Goal: Task Accomplishment & Management: Complete application form

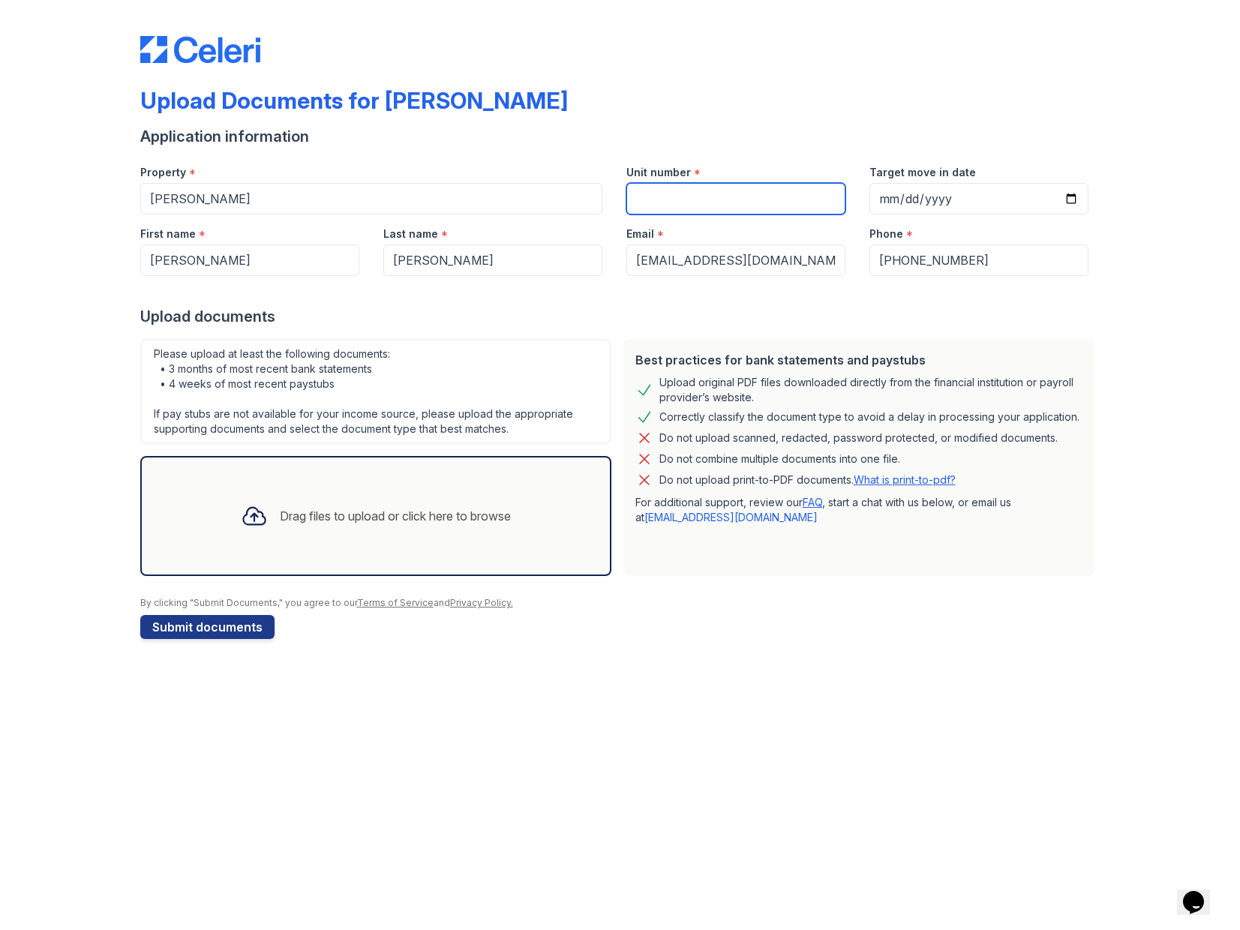
click at [671, 206] on input "Unit number" at bounding box center [735, 199] width 219 height 32
type input "199"
click at [1026, 200] on input "Target move in date" at bounding box center [979, 199] width 219 height 32
click at [1065, 196] on input "Target move in date" at bounding box center [979, 199] width 219 height 32
type input "[DATE]"
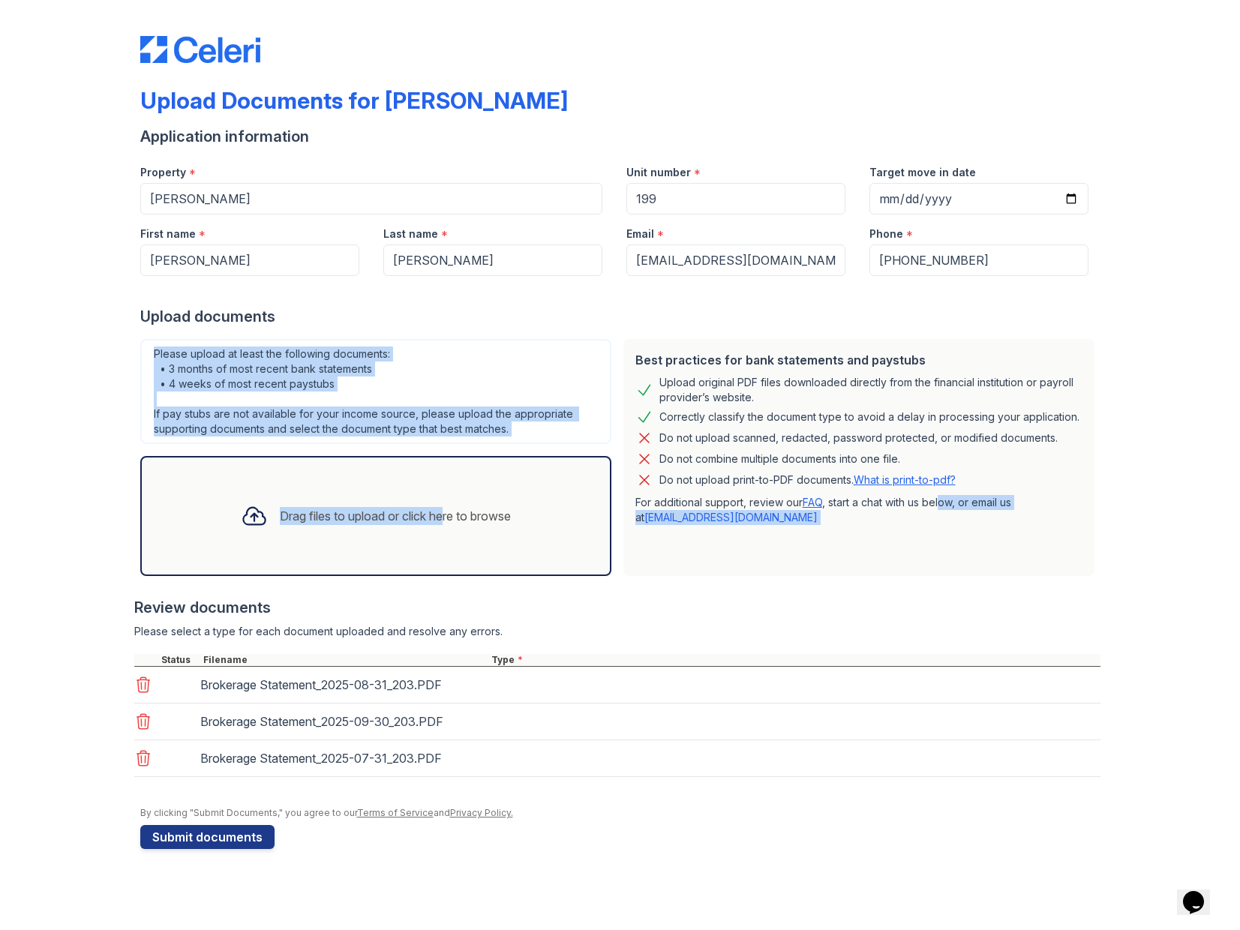
drag, startPoint x: 945, startPoint y: 501, endPoint x: 425, endPoint y: 579, distance: 525.0
click at [425, 579] on div "Best practices for bank statements and paystubs Upload original PDF files downl…" at bounding box center [617, 457] width 966 height 249
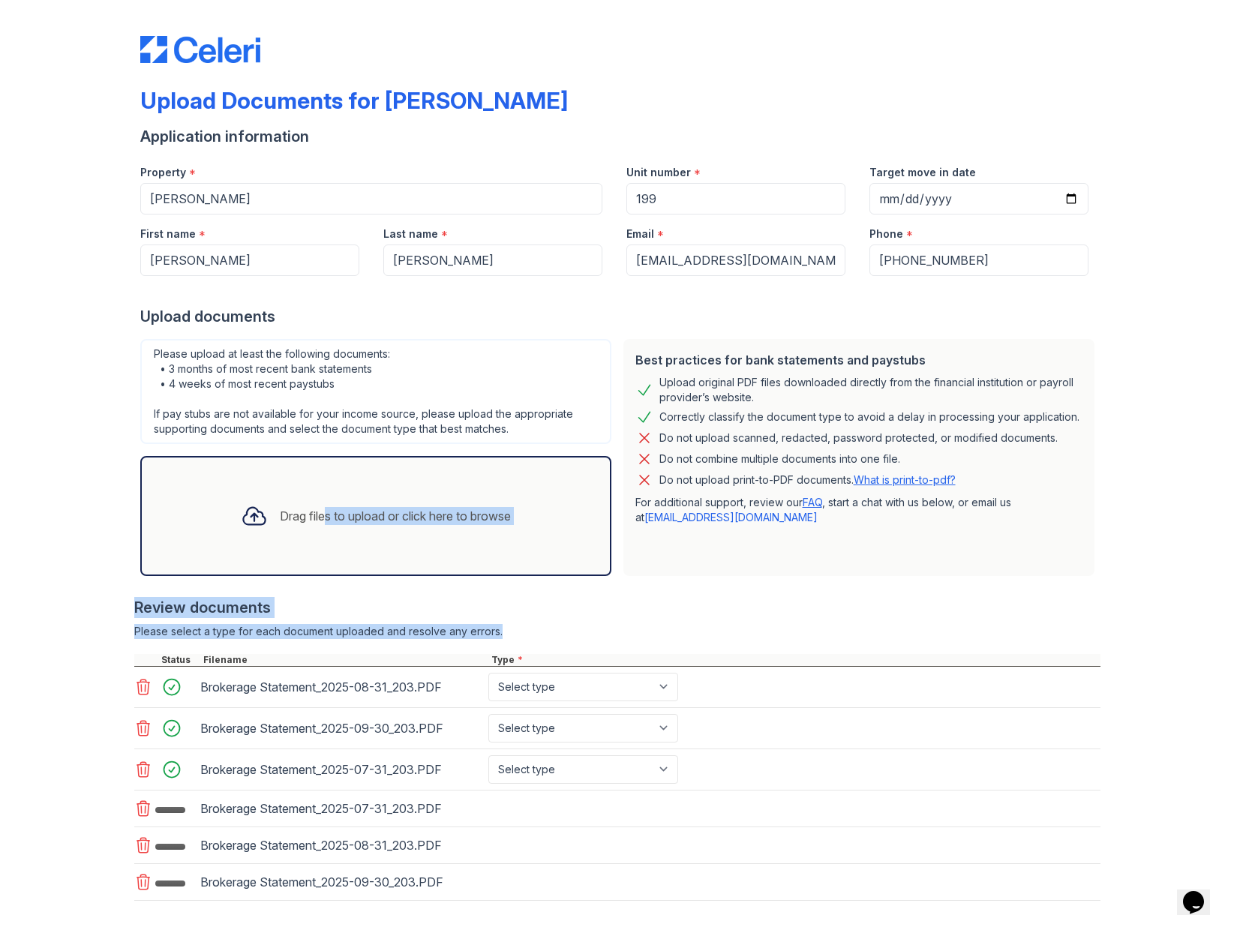
drag, startPoint x: 1099, startPoint y: 639, endPoint x: 311, endPoint y: 469, distance: 806.7
click at [311, 469] on div "Upload Documents for [PERSON_NAME] Application information Property * ReNew Ber…" at bounding box center [620, 501] width 1192 height 1003
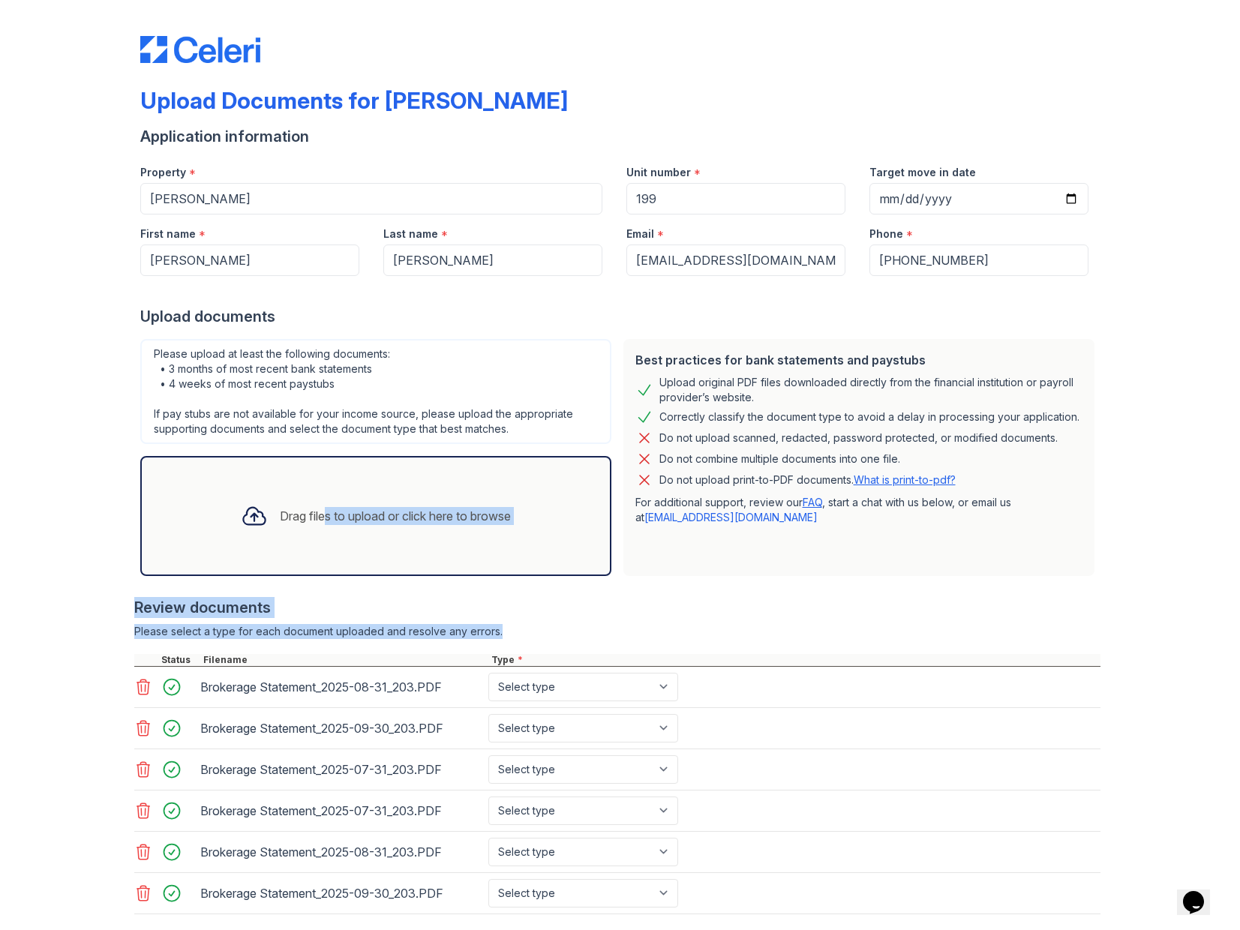
scroll to position [86, 0]
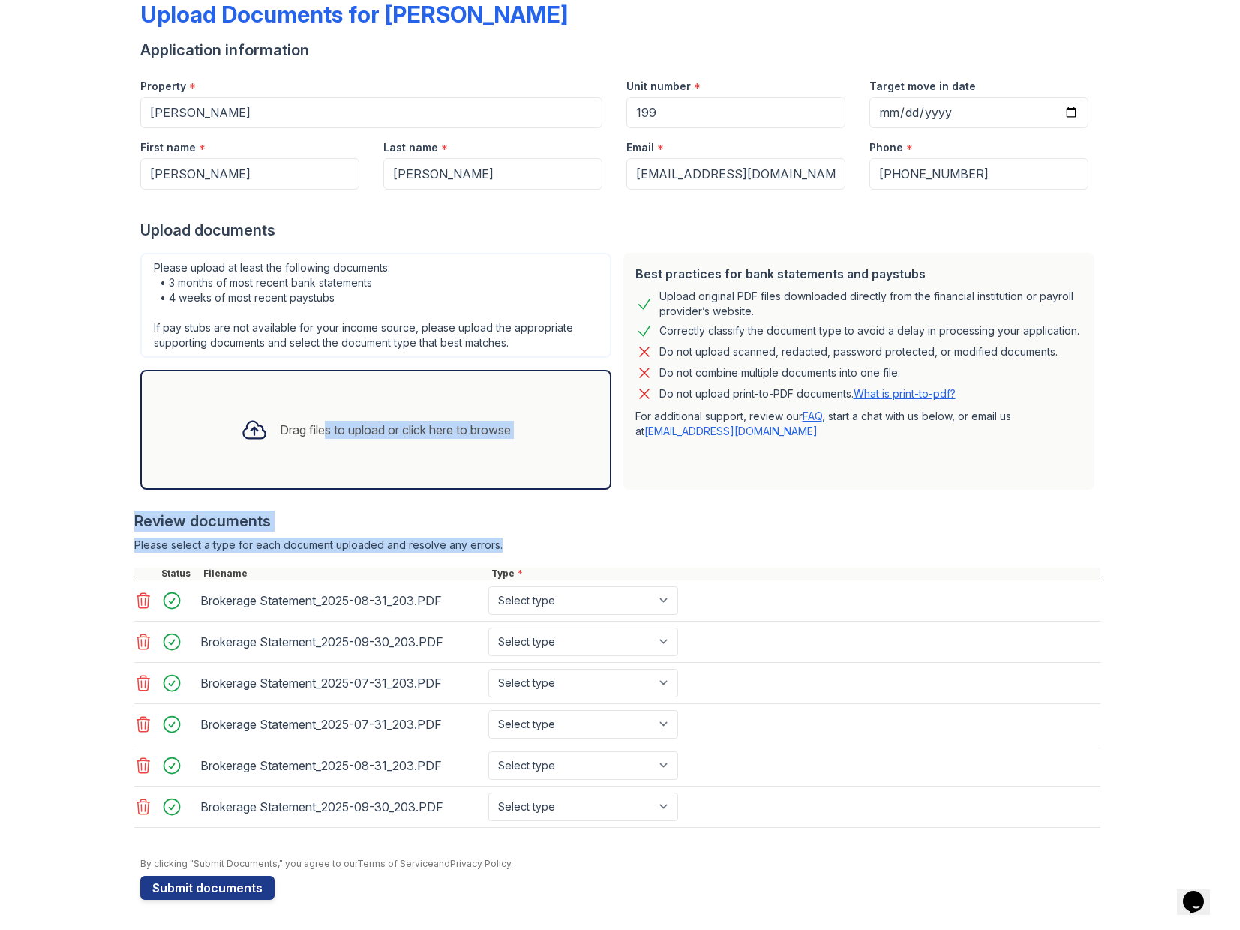
click at [139, 810] on icon at bounding box center [143, 807] width 13 height 15
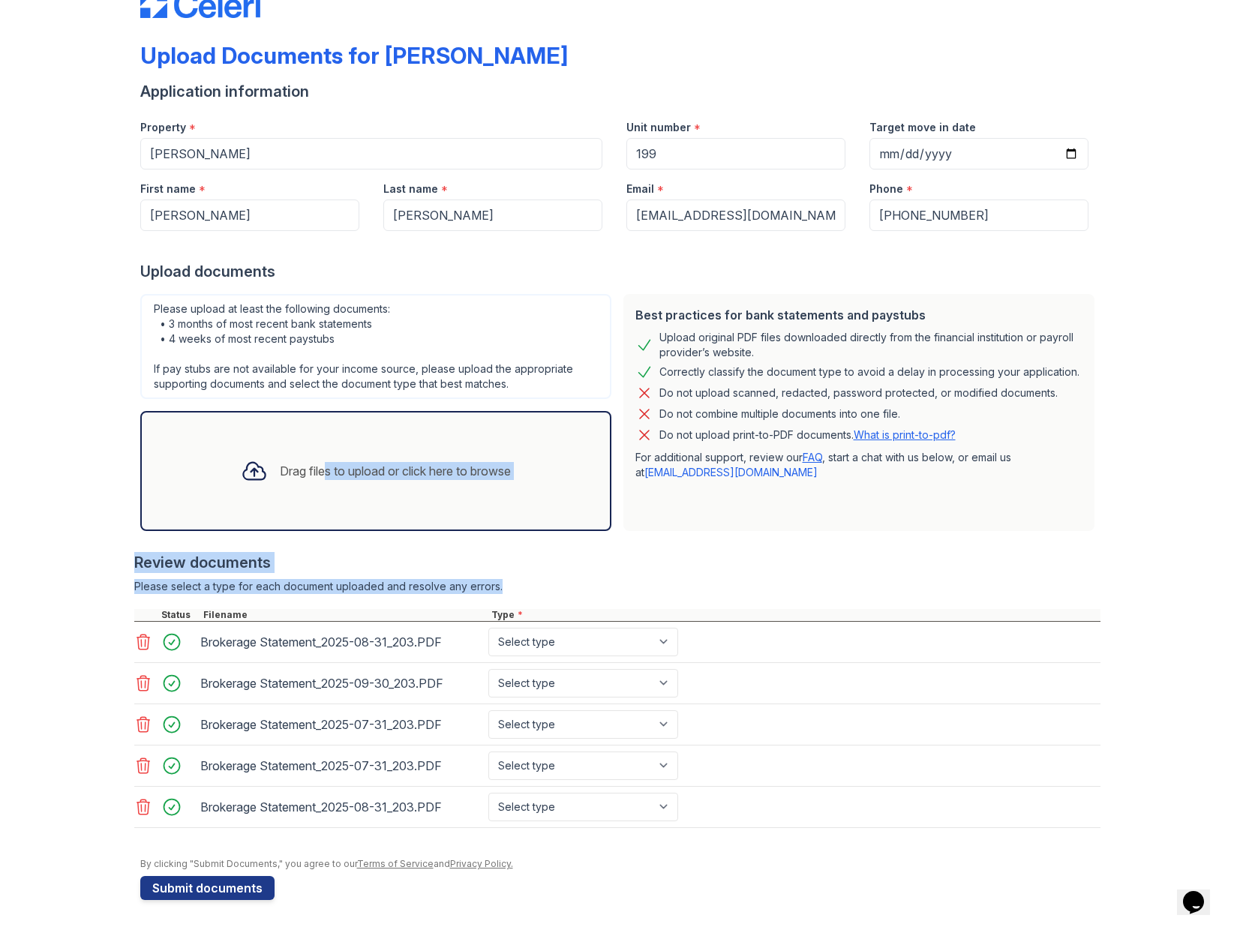
click at [137, 768] on icon at bounding box center [143, 766] width 18 height 18
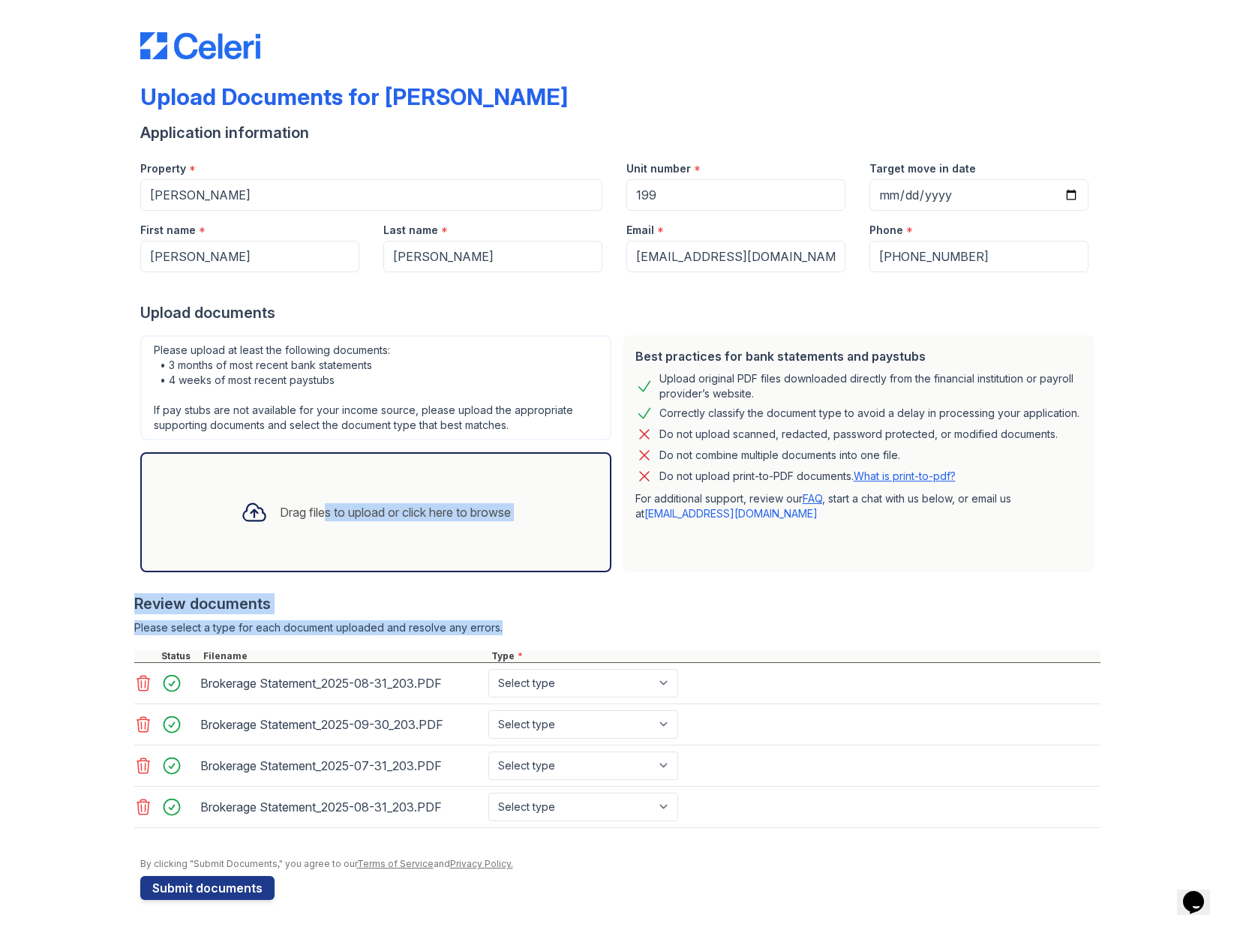
scroll to position [4, 0]
click at [137, 807] on icon at bounding box center [143, 807] width 13 height 15
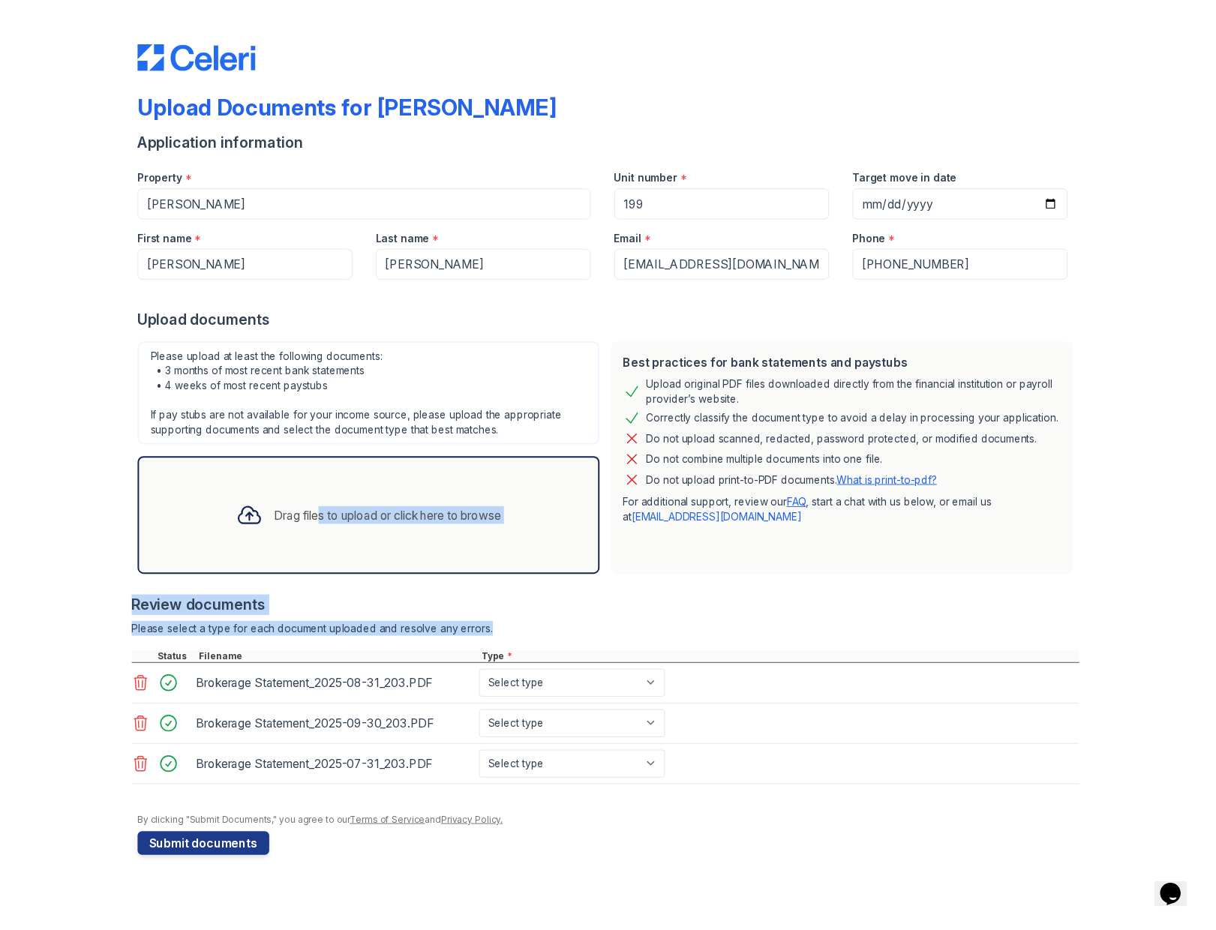
scroll to position [0, 0]
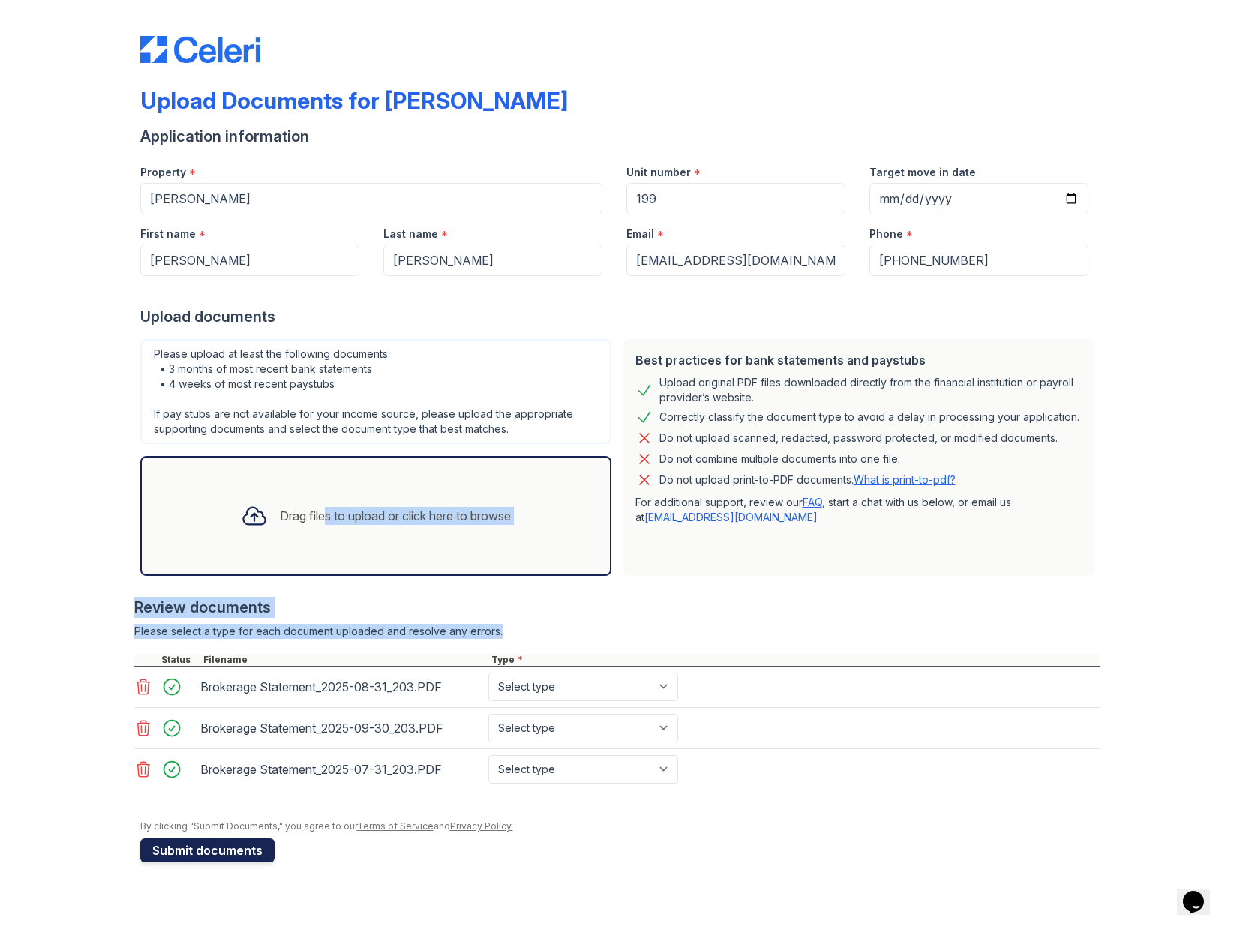
click at [229, 852] on button "Submit documents" at bounding box center [207, 851] width 134 height 24
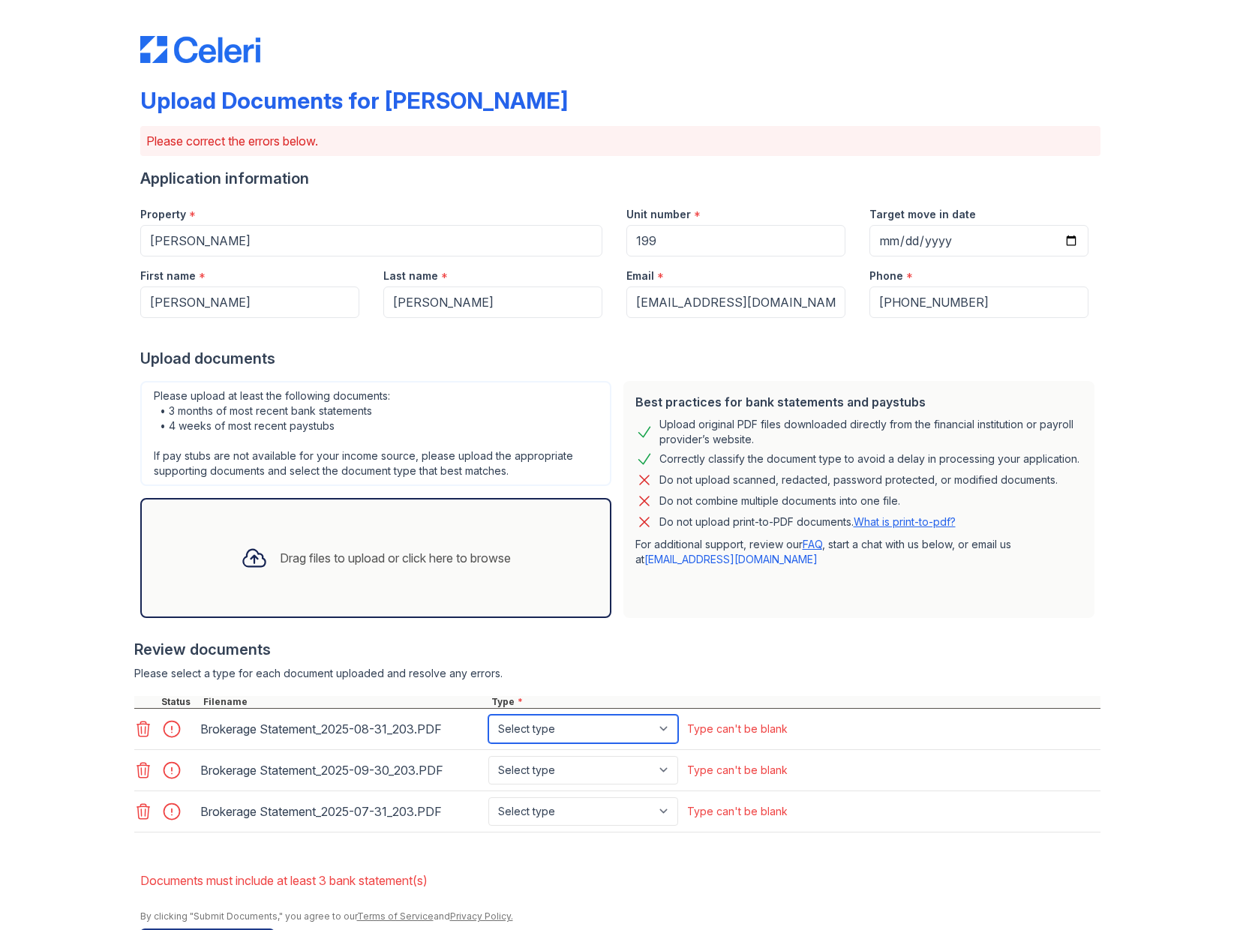
click at [560, 726] on select "Select type Paystub Bank Statement Offer Letter Tax Documents Benefit Award Let…" at bounding box center [583, 729] width 190 height 29
select select "bank_statement"
click at [488, 715] on select "Select type Paystub Bank Statement Offer Letter Tax Documents Benefit Award Let…" at bounding box center [583, 729] width 190 height 29
click at [551, 766] on select "Select type Paystub Bank Statement Offer Letter Tax Documents Benefit Award Let…" at bounding box center [583, 770] width 190 height 29
select select "bank_statement"
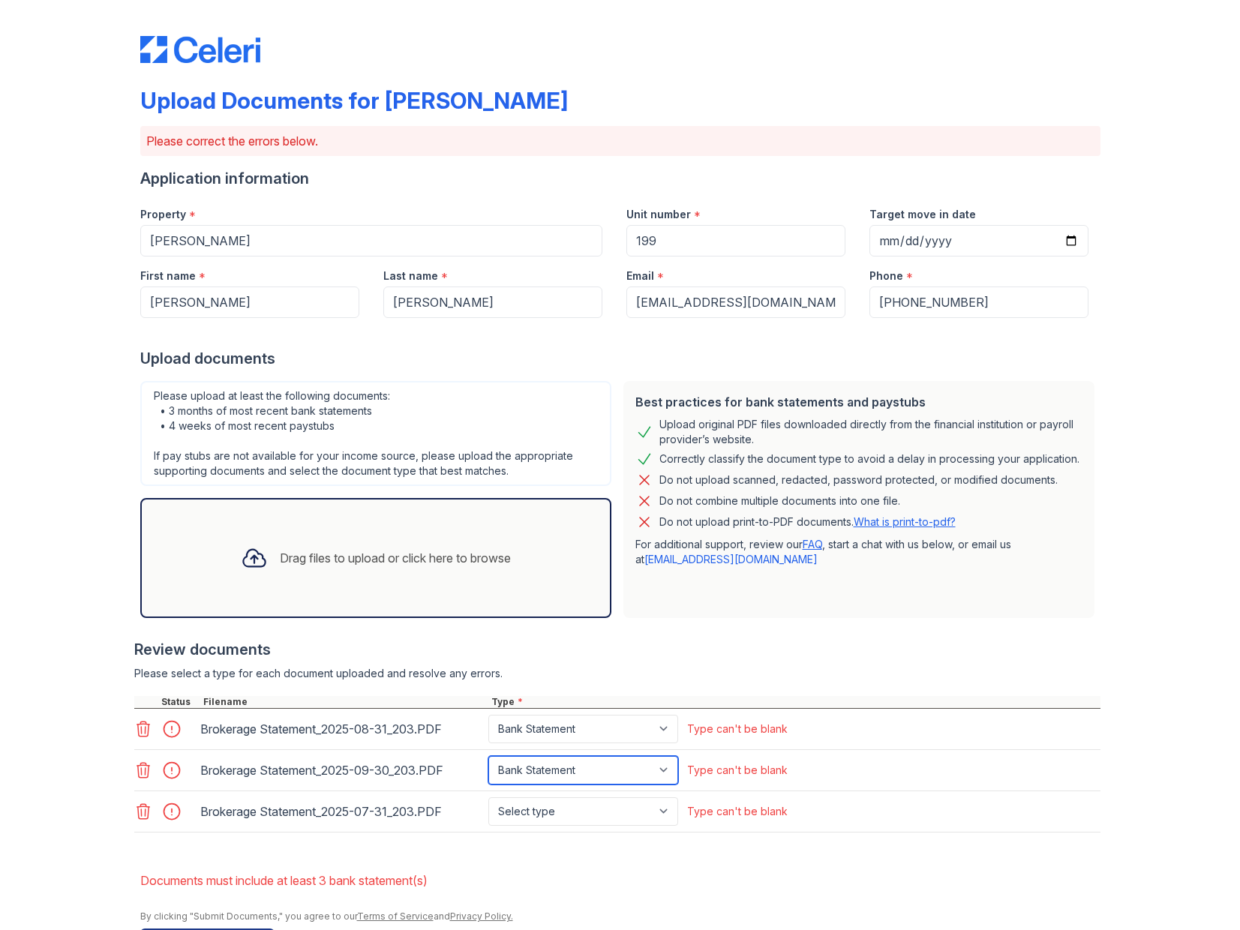
click at [488, 756] on select "Select type Paystub Bank Statement Offer Letter Tax Documents Benefit Award Let…" at bounding box center [583, 770] width 190 height 29
click at [550, 810] on select "Select type Paystub Bank Statement Offer Letter Tax Documents Benefit Award Let…" at bounding box center [583, 812] width 190 height 29
select select "bank_statement"
click at [488, 798] on select "Select type Paystub Bank Statement Offer Letter Tax Documents Benefit Award Let…" at bounding box center [583, 812] width 190 height 29
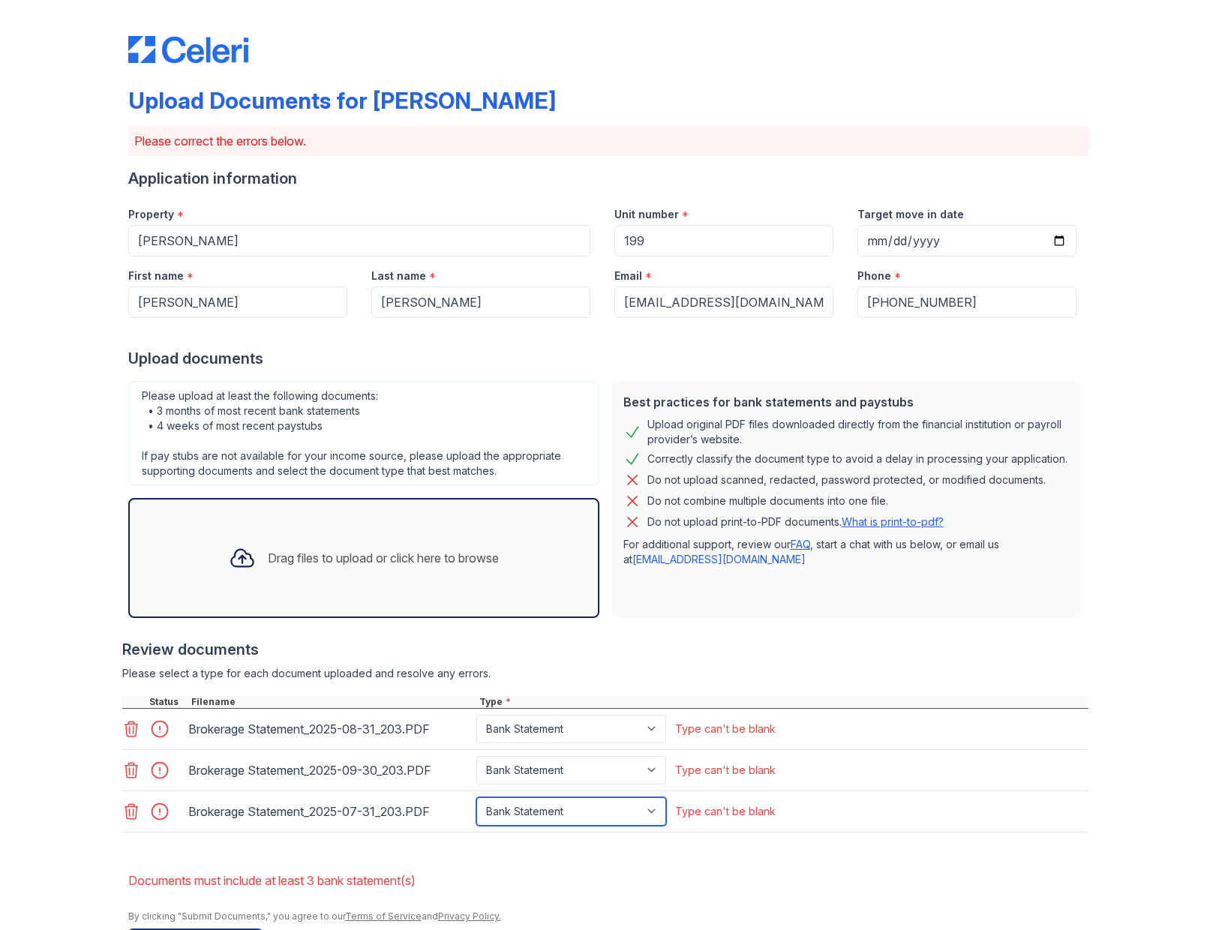
scroll to position [53, 0]
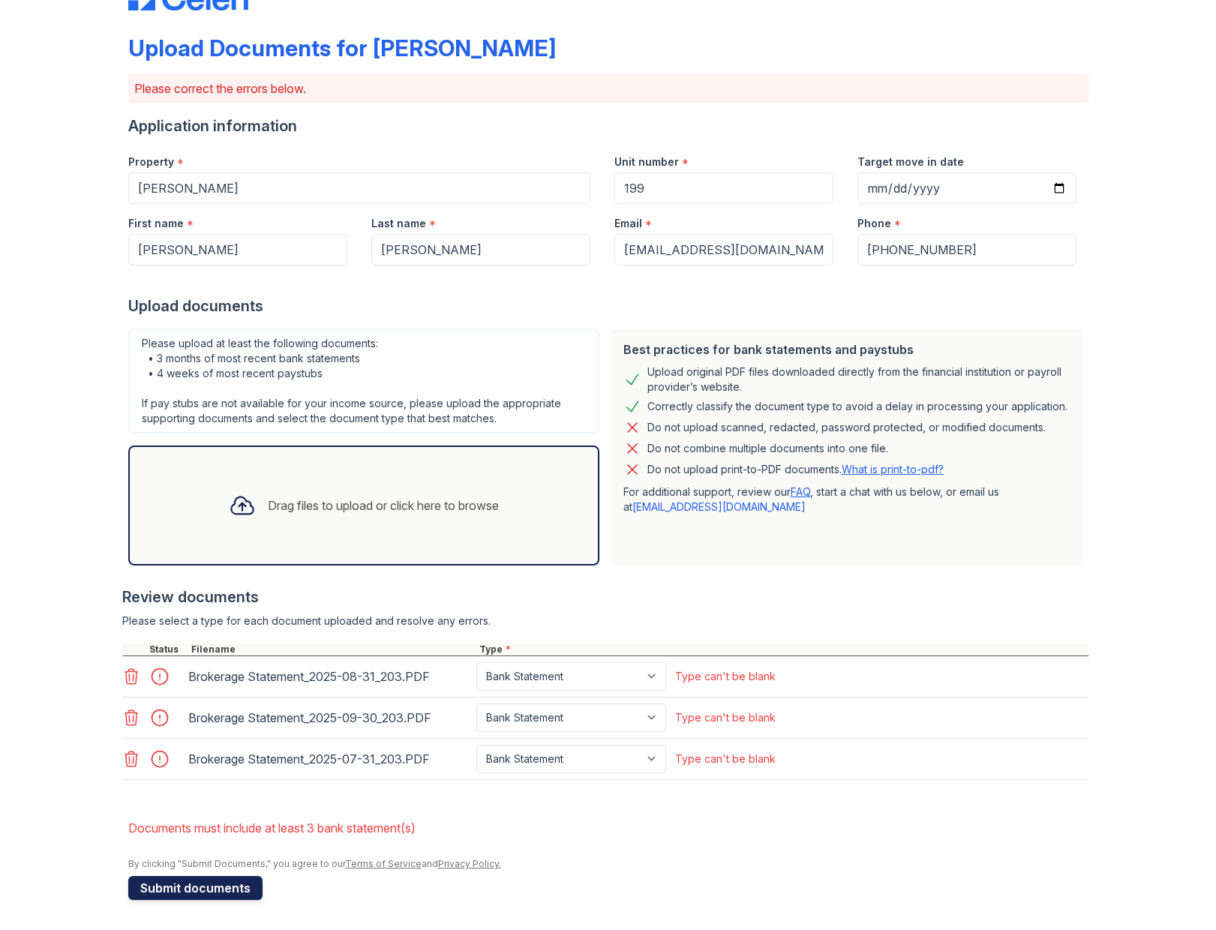
click at [196, 888] on button "Submit documents" at bounding box center [195, 888] width 134 height 24
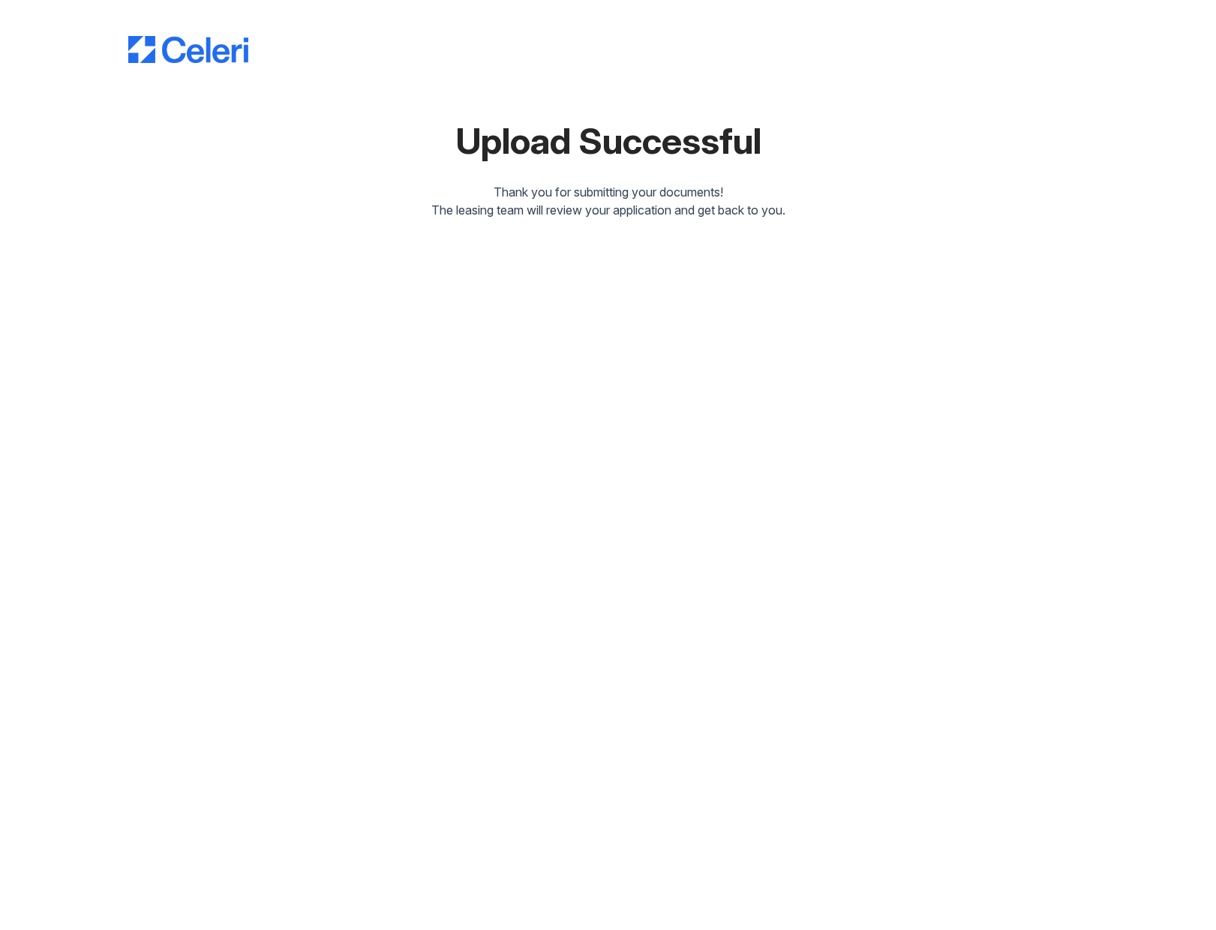
click at [453, 205] on div "The leasing team will review your application and get back to you." at bounding box center [608, 210] width 960 height 18
click at [548, 98] on div at bounding box center [608, 93] width 960 height 12
